Goal: Transaction & Acquisition: Obtain resource

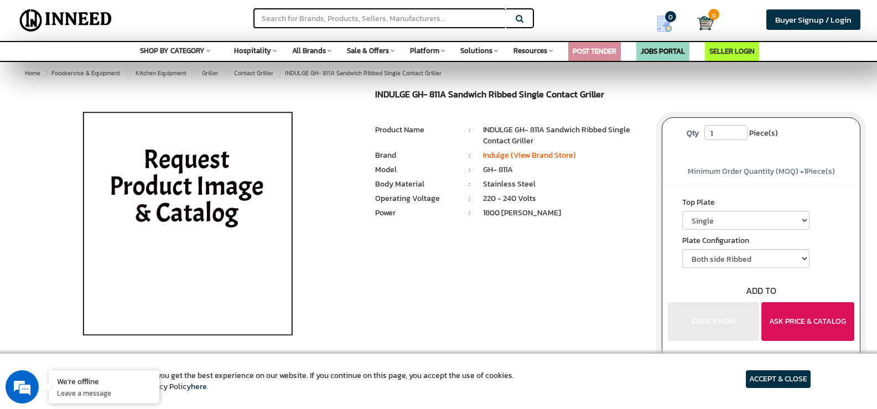
click at [816, 326] on button "ASK PRICE & CATALOG" at bounding box center [808, 321] width 93 height 39
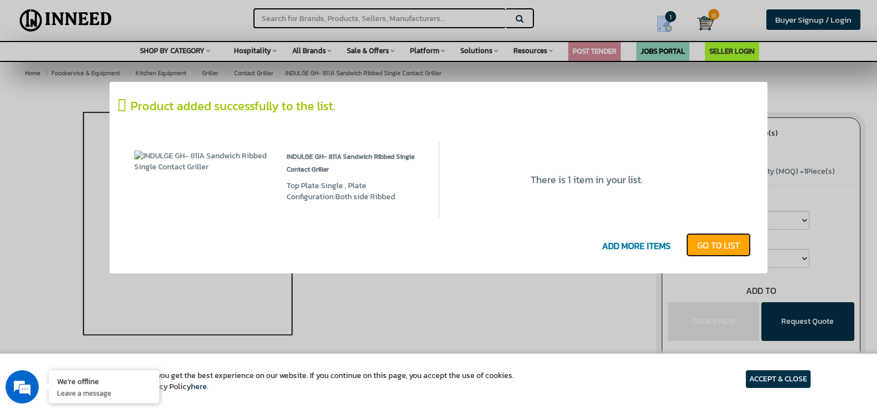
click at [704, 244] on link "GO T0 LIST" at bounding box center [718, 245] width 65 height 24
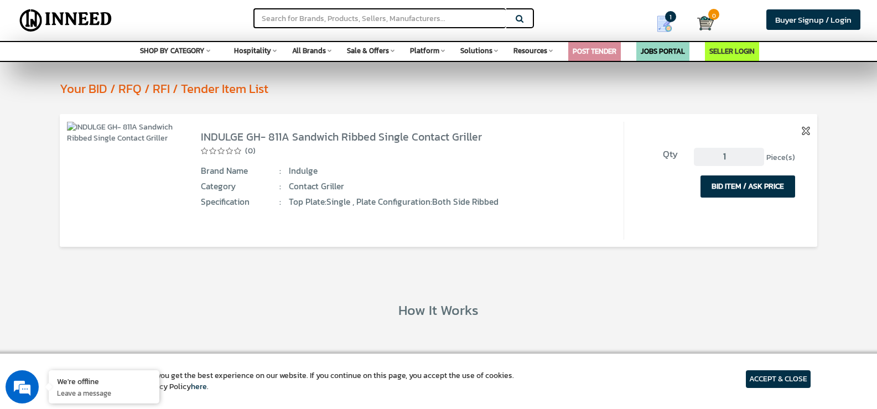
click at [765, 186] on button "BID ITEM / ASK PRICE" at bounding box center [748, 186] width 95 height 22
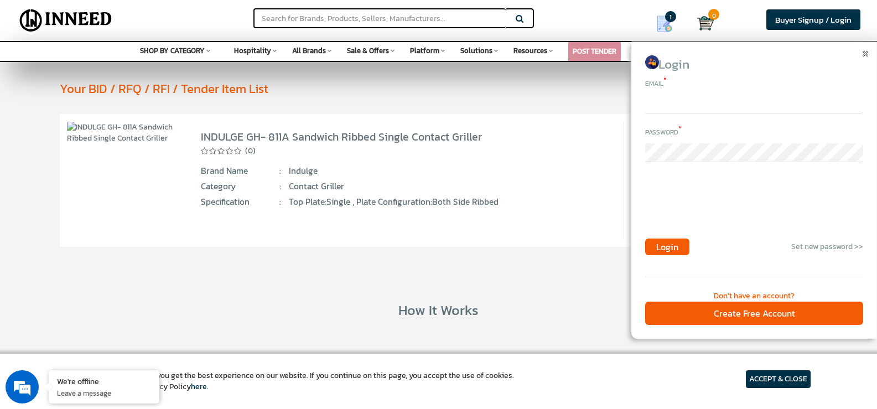
click at [657, 107] on input "email" at bounding box center [754, 104] width 218 height 19
type input "8"
type input "rajeshshetye@deltin.com"
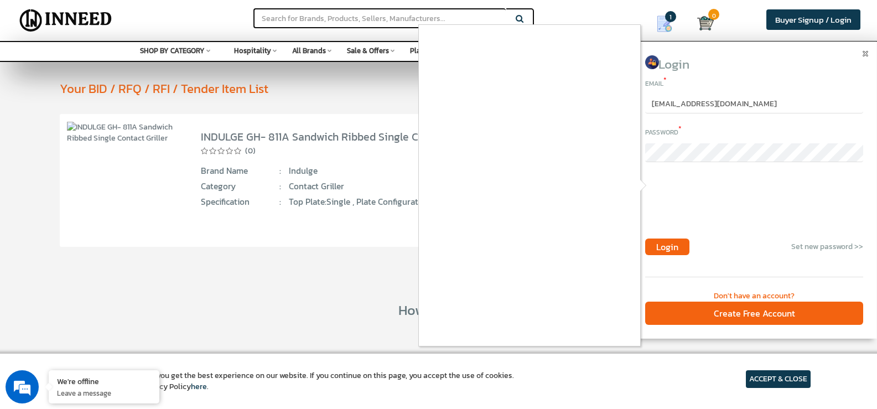
click at [670, 247] on div at bounding box center [438, 204] width 877 height 409
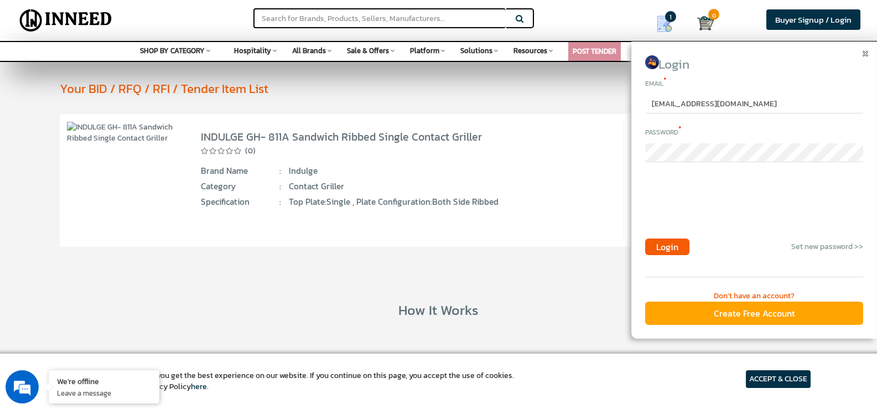
click at [778, 316] on div "Create Free Account" at bounding box center [754, 314] width 218 height 24
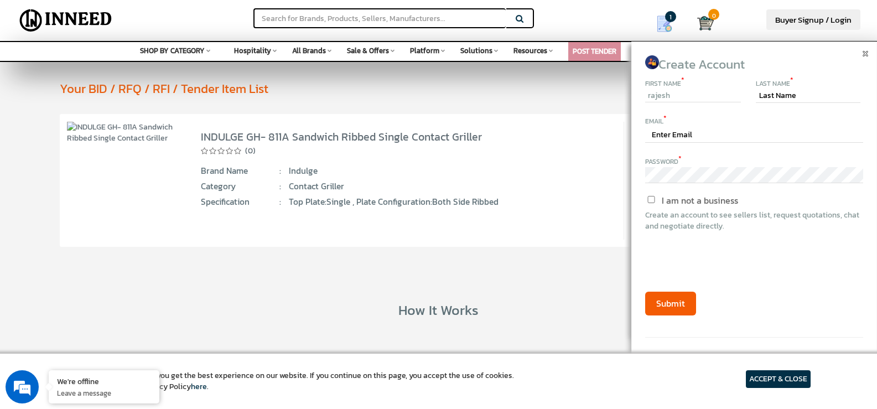
type input "rajesh"
click at [794, 96] on input "text" at bounding box center [808, 96] width 105 height 14
type input "SHETYE"
click at [685, 137] on input "text" at bounding box center [754, 135] width 218 height 16
type input "rajeshshetye@deltin.com"
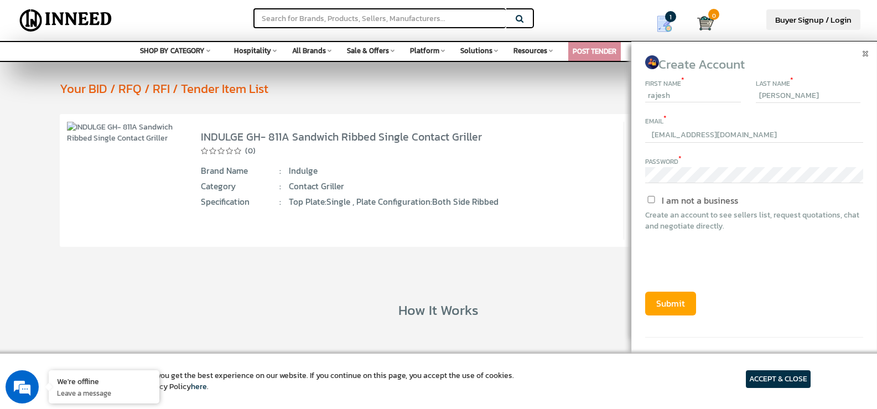
click at [675, 306] on button "Submit" at bounding box center [670, 304] width 51 height 24
